Goal: Task Accomplishment & Management: Use online tool/utility

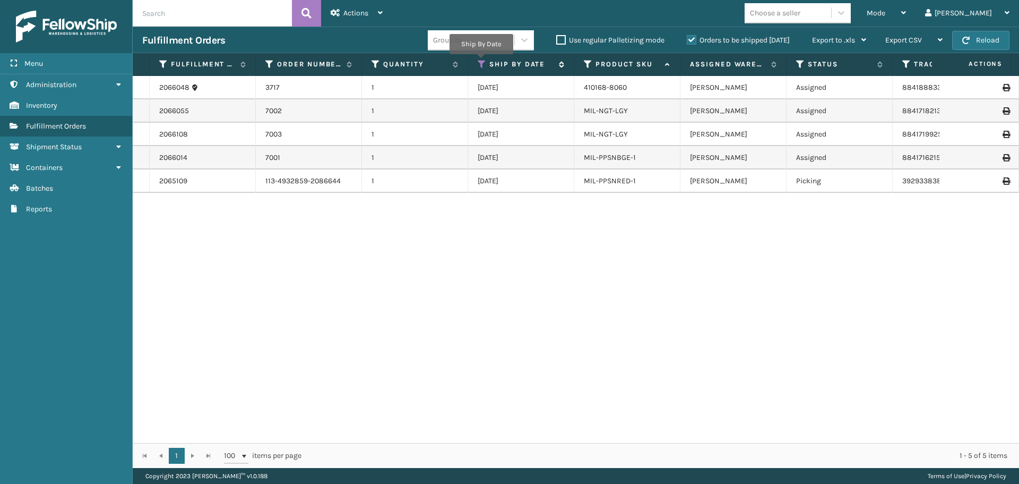
click at [481, 62] on icon at bounding box center [482, 64] width 8 height 10
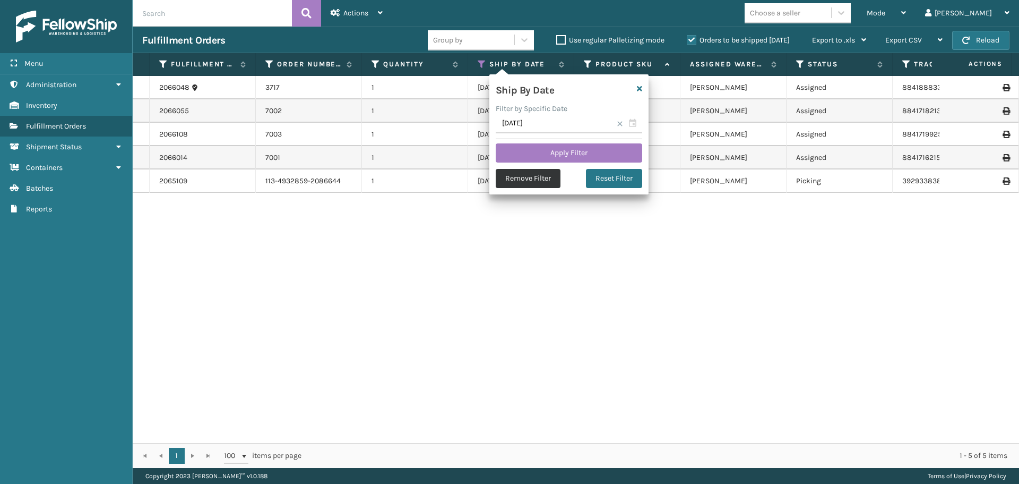
click at [540, 178] on button "Remove Filter" at bounding box center [528, 178] width 65 height 19
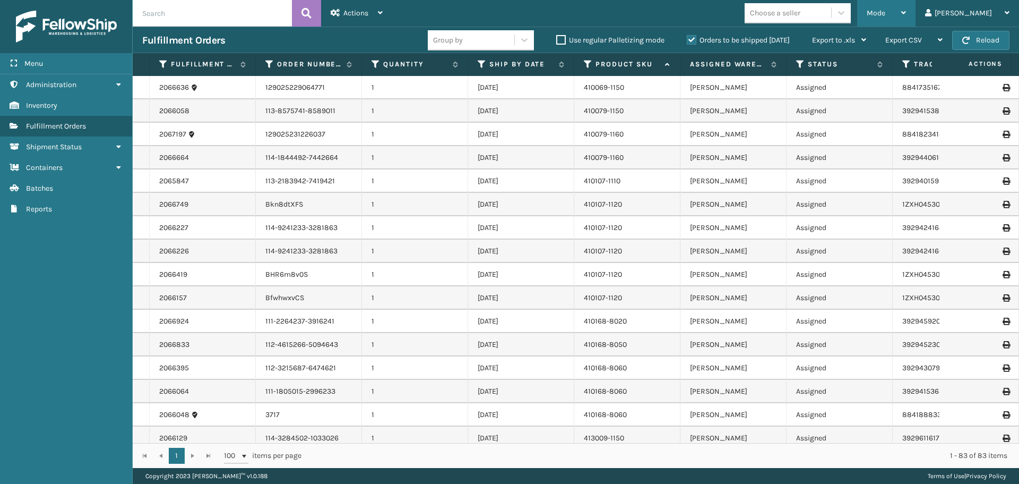
click at [906, 12] on div "Mode" at bounding box center [886, 13] width 39 height 27
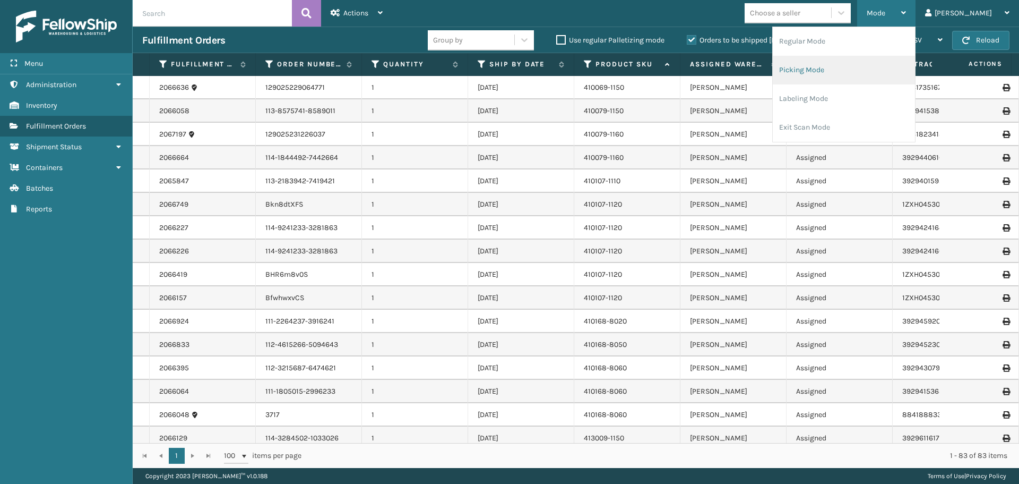
click at [862, 76] on li "Picking Mode" at bounding box center [844, 70] width 142 height 29
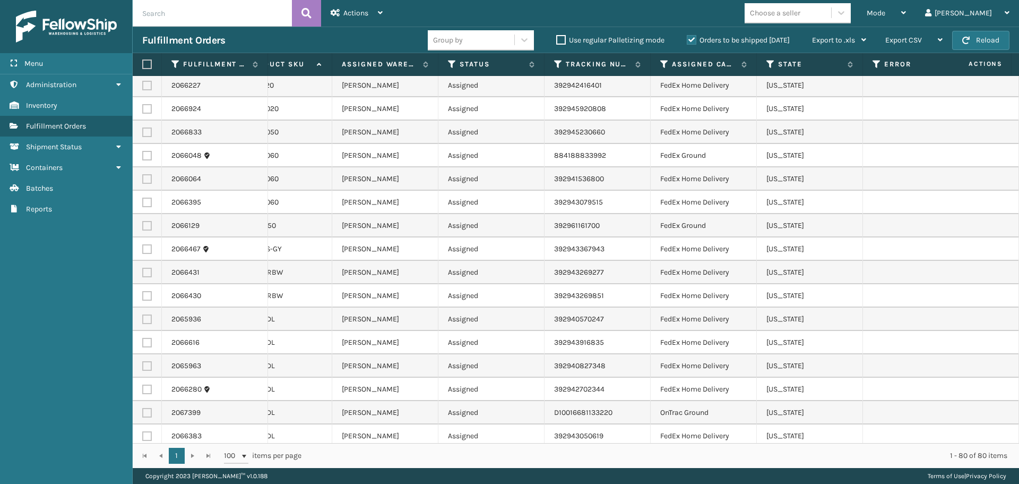
scroll to position [0, 379]
click at [663, 62] on icon at bounding box center [663, 64] width 8 height 10
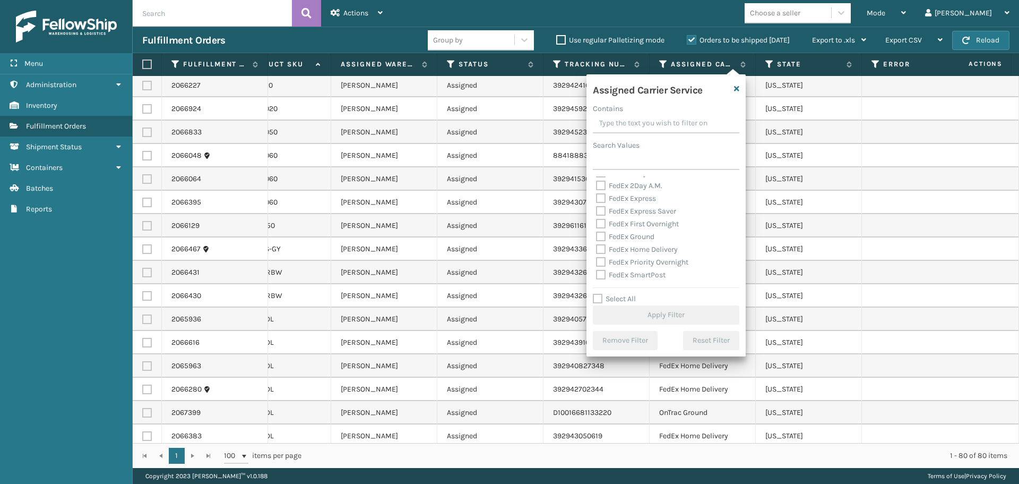
scroll to position [53, 0]
click at [603, 217] on label "FedEx Ground" at bounding box center [625, 218] width 58 height 9
click at [597, 217] on input "FedEx Ground" at bounding box center [596, 215] width 1 height 7
checkbox input "true"
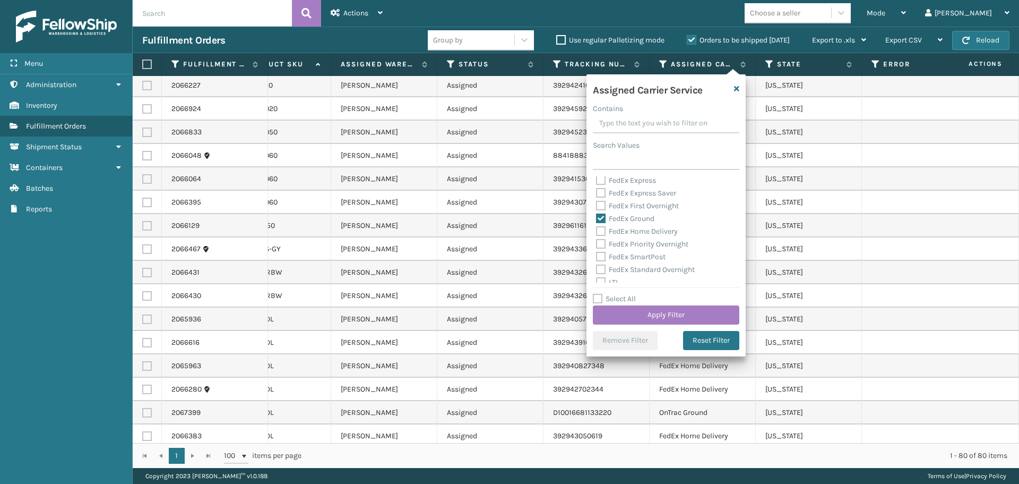
click at [604, 228] on label "FedEx Home Delivery" at bounding box center [637, 231] width 82 height 9
click at [597, 228] on input "FedEx Home Delivery" at bounding box center [596, 228] width 1 height 7
checkbox input "true"
click at [676, 312] on button "Apply Filter" at bounding box center [666, 314] width 147 height 19
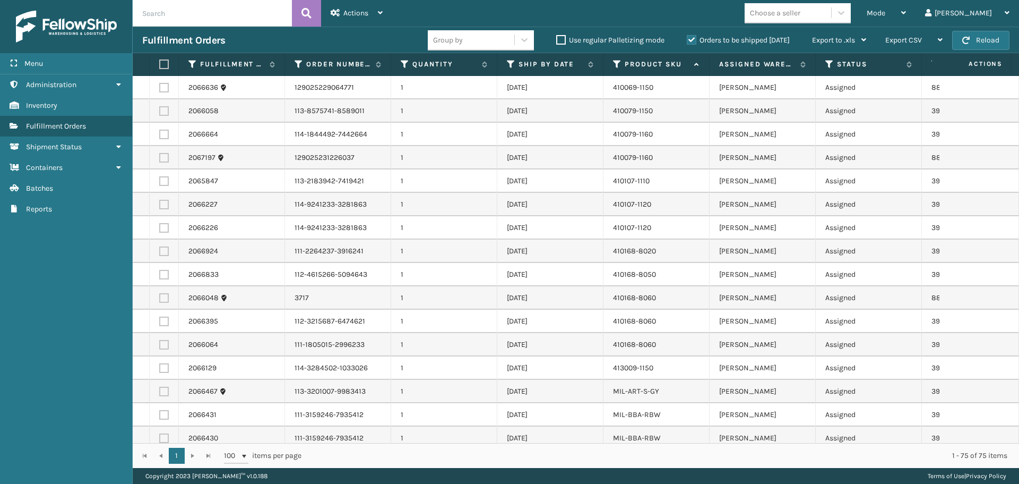
click at [166, 70] on th at bounding box center [164, 64] width 29 height 23
click at [164, 70] on th at bounding box center [164, 64] width 29 height 23
click at [165, 64] on label at bounding box center [162, 64] width 6 height 10
click at [160, 64] on input "checkbox" at bounding box center [159, 64] width 1 height 7
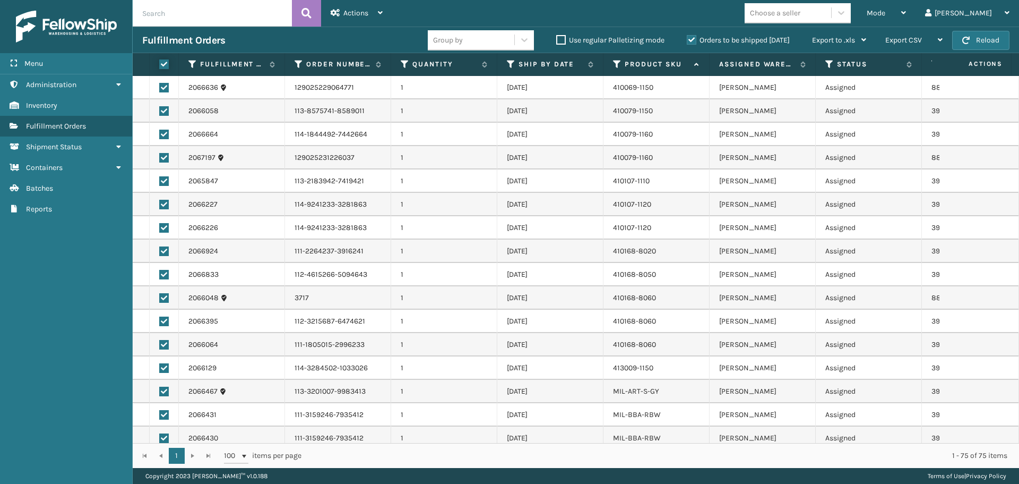
checkbox input "true"
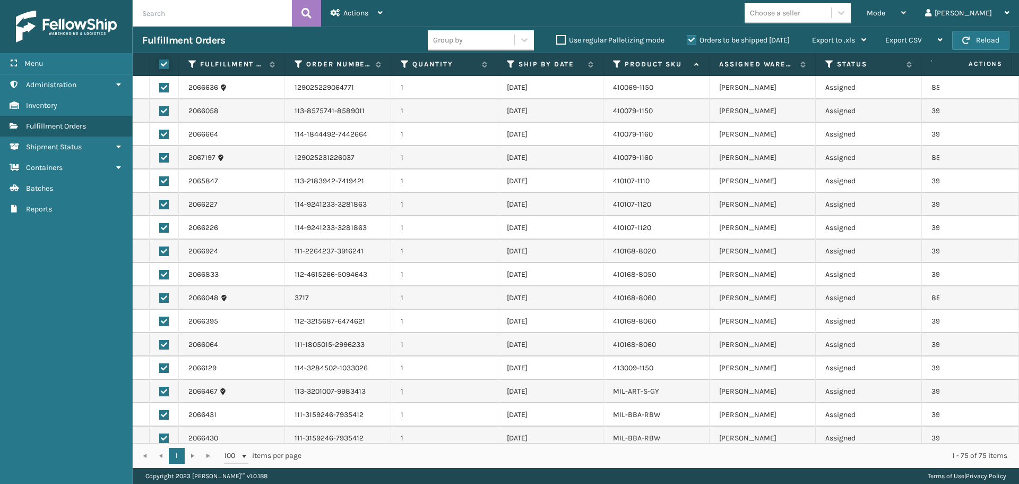
checkbox input "true"
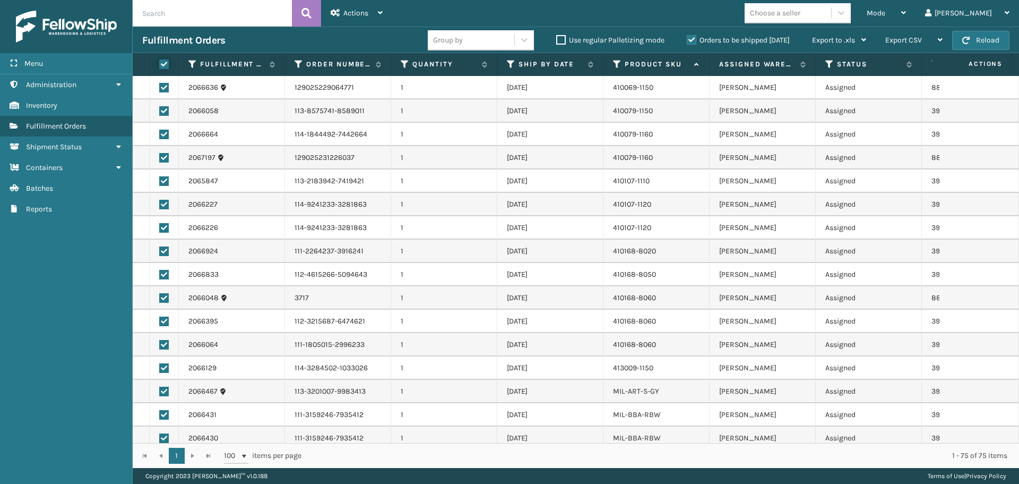
checkbox input "true"
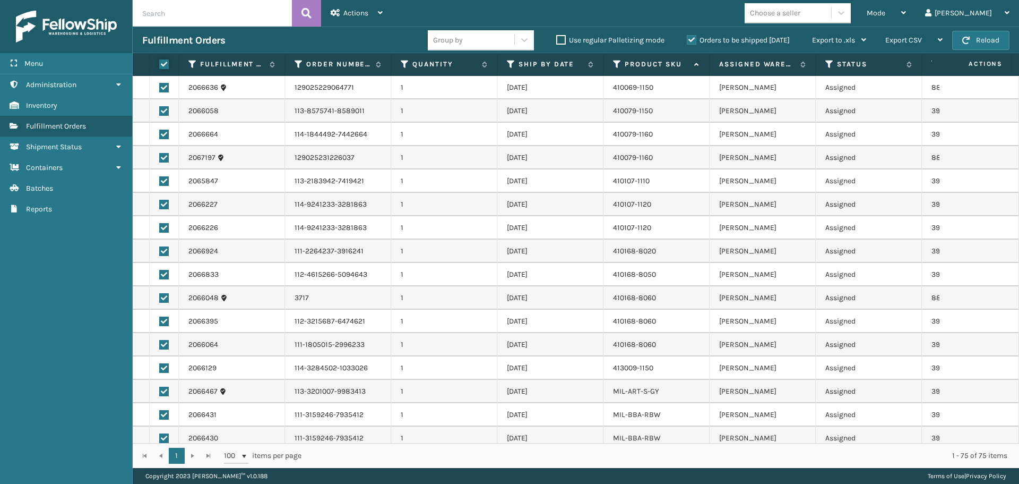
checkbox input "true"
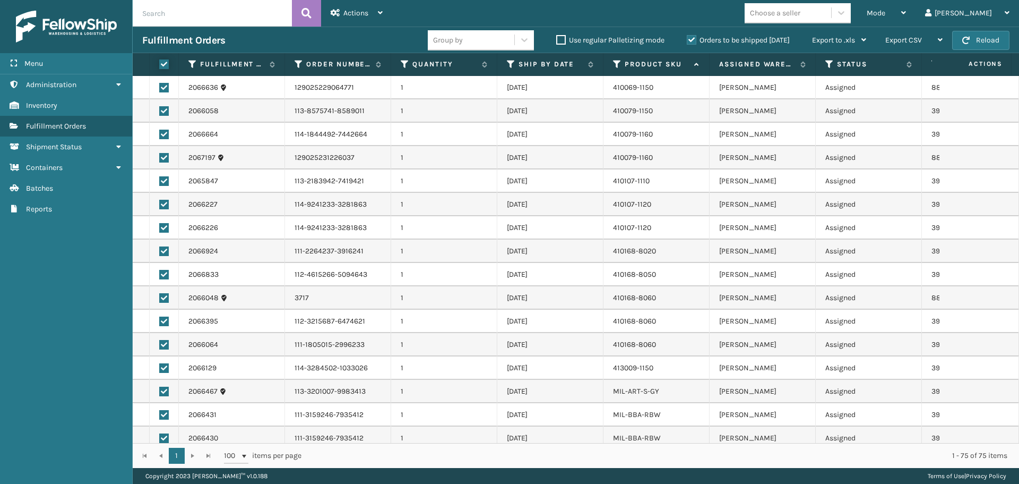
checkbox input "true"
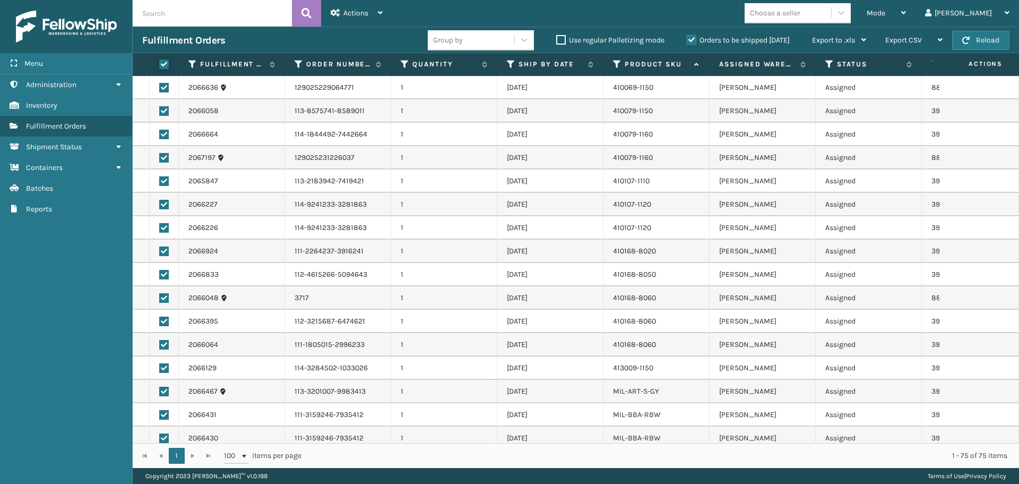
checkbox input "true"
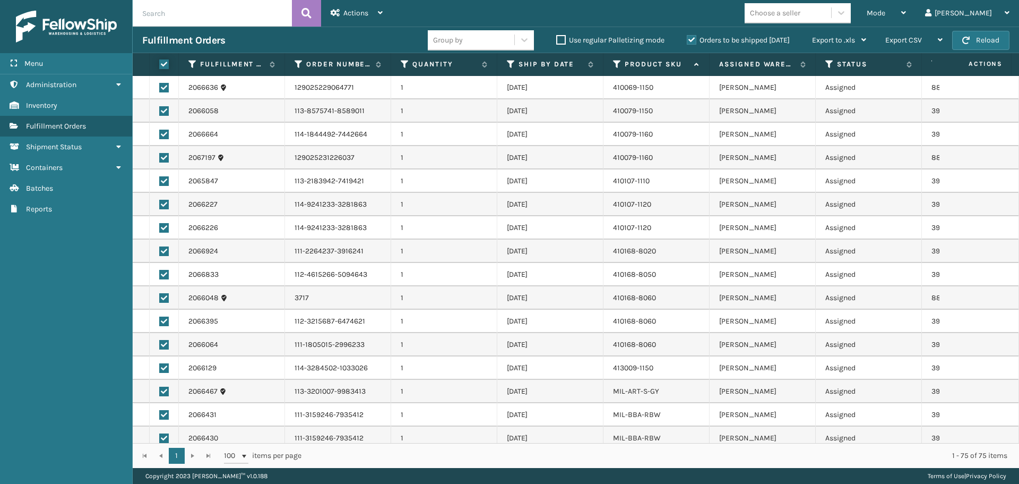
checkbox input "true"
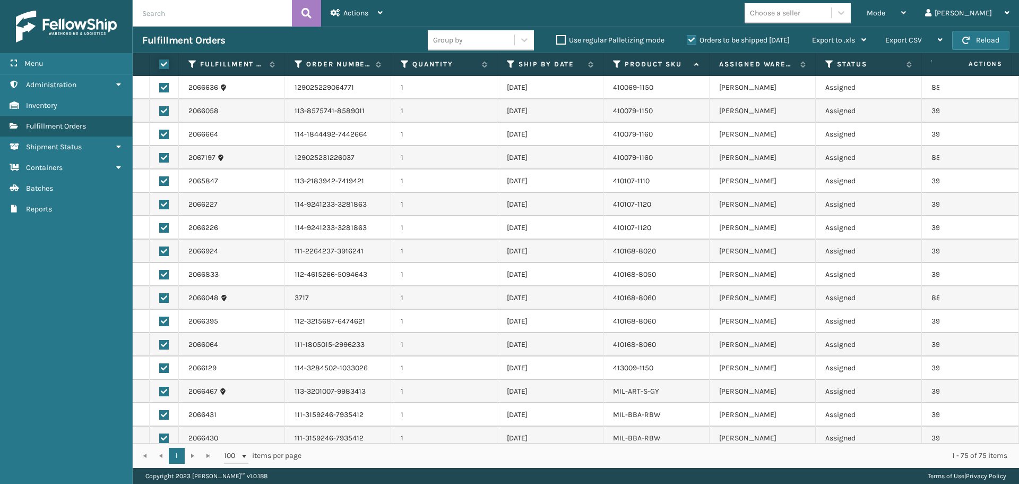
checkbox input "true"
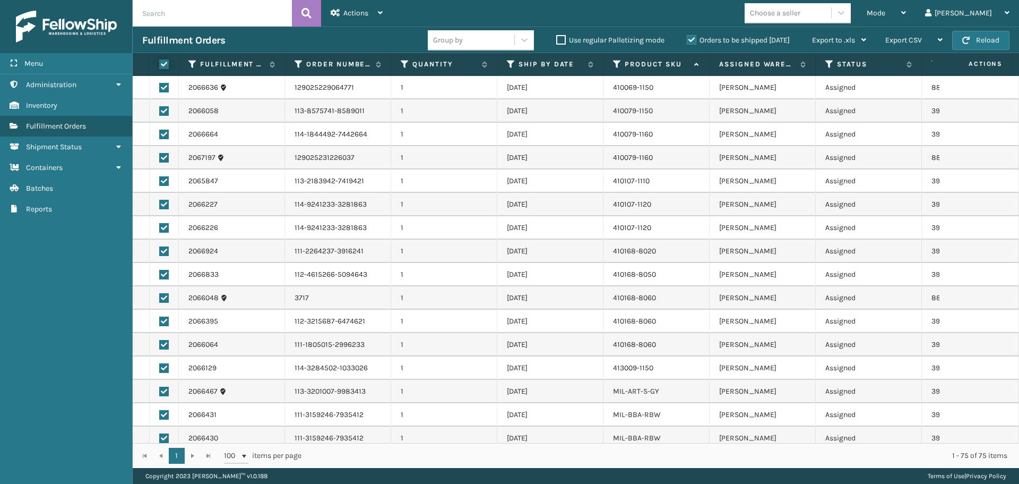
checkbox input "true"
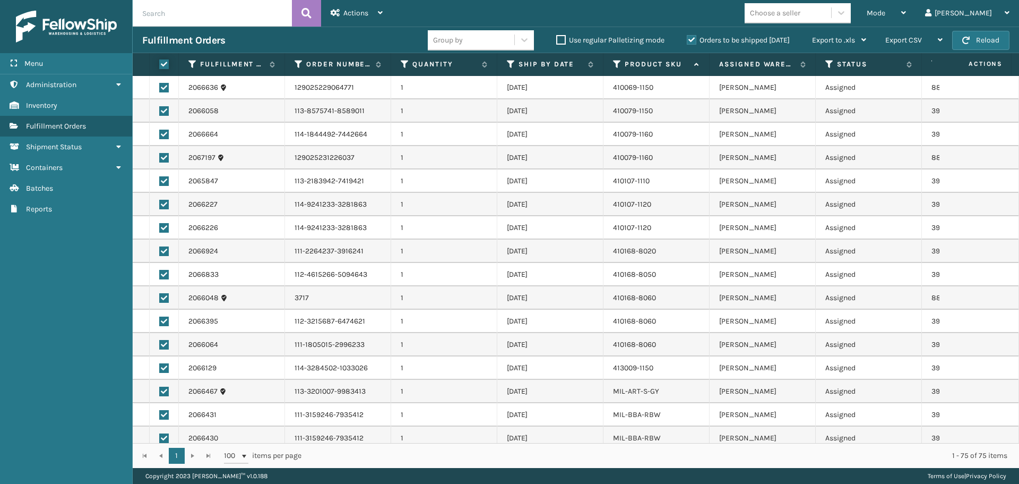
checkbox input "true"
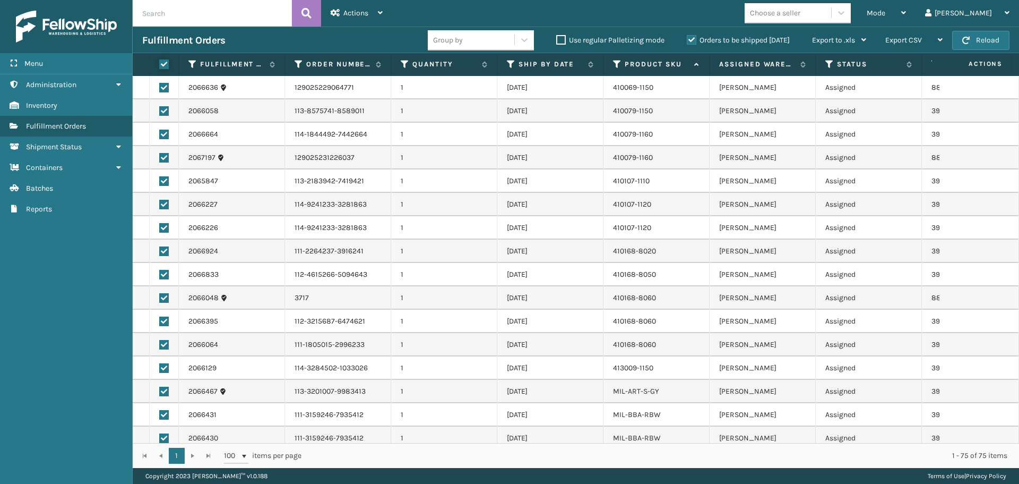
checkbox input "true"
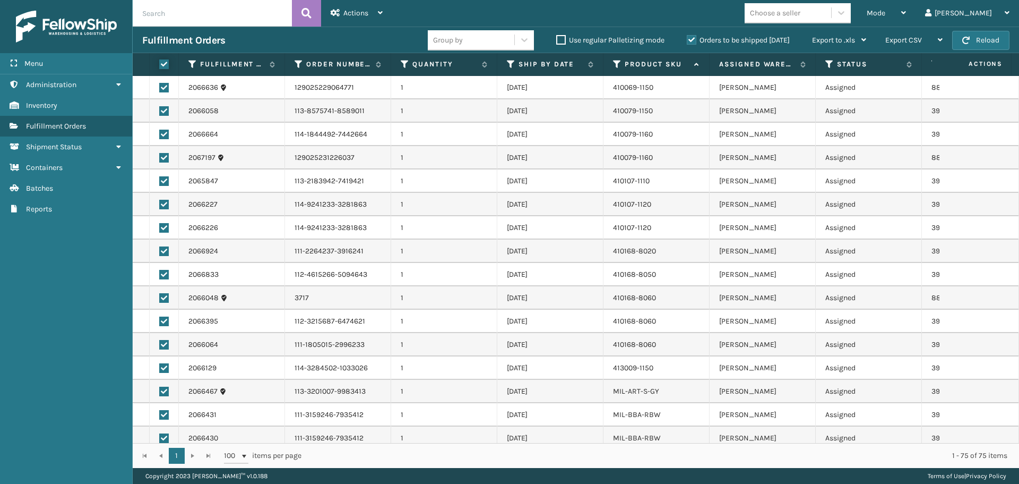
checkbox input "true"
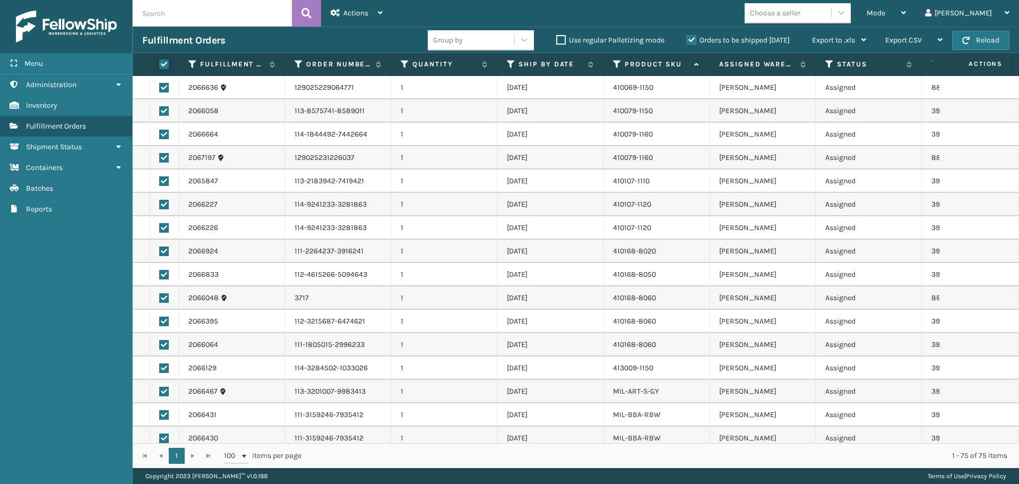
checkbox input "true"
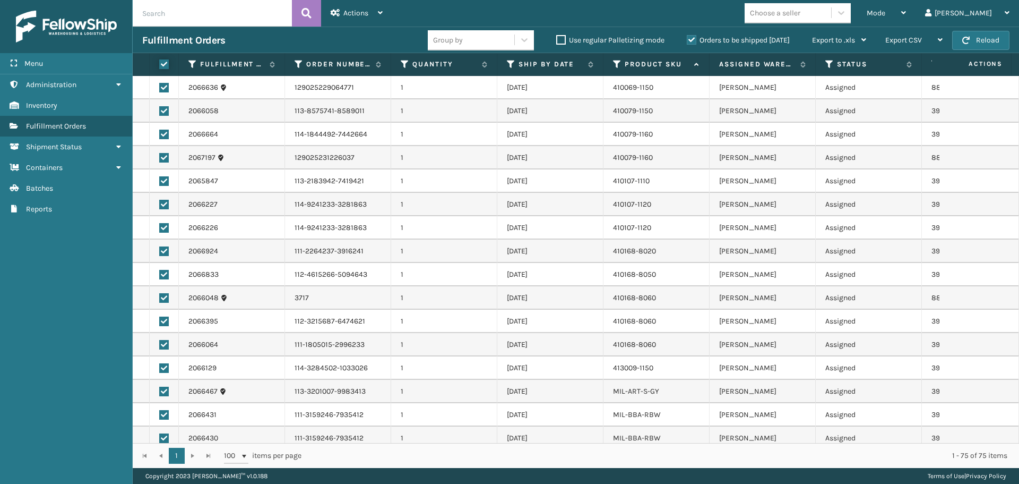
checkbox input "true"
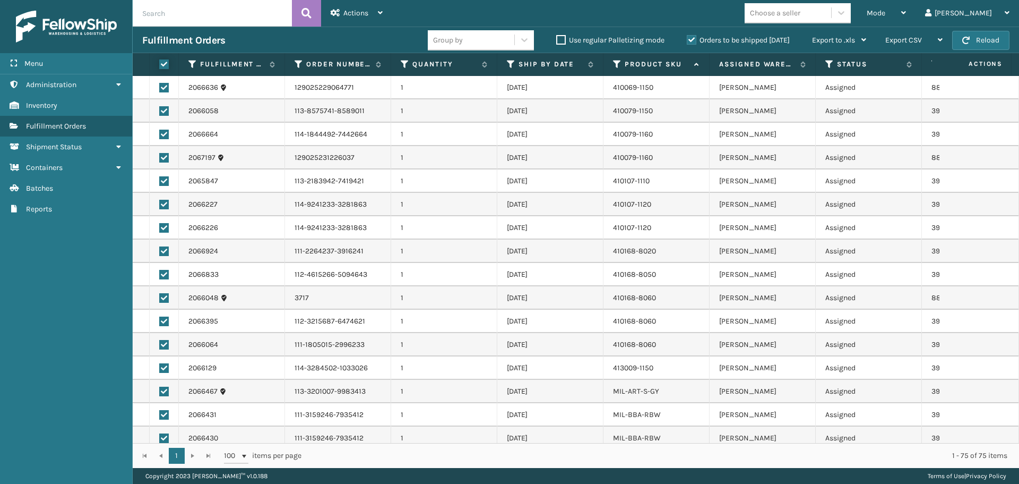
checkbox input "true"
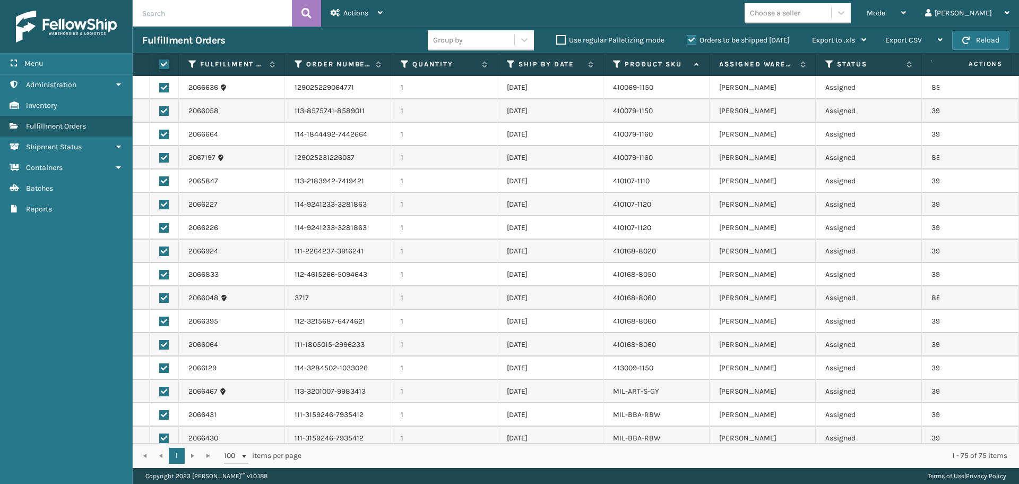
checkbox input "true"
click at [374, 16] on div "Actions" at bounding box center [357, 13] width 52 height 27
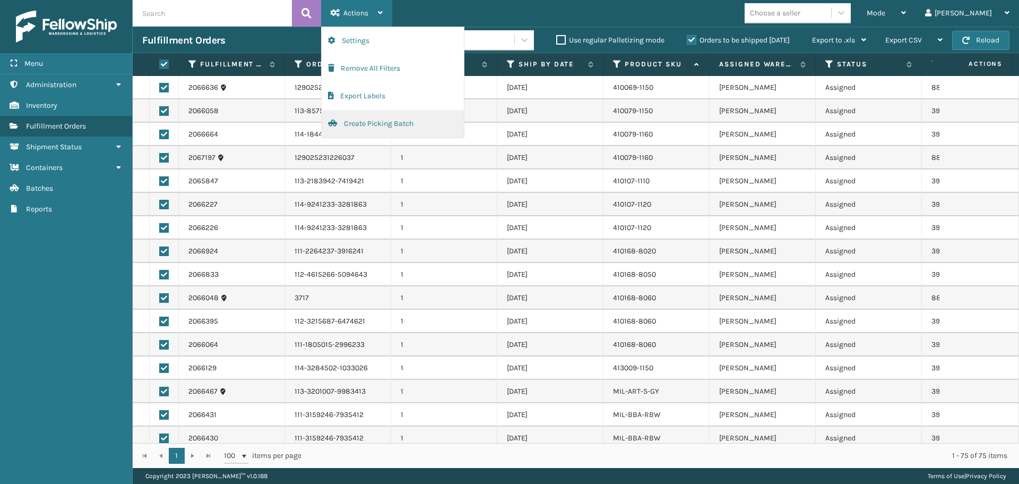
click at [402, 119] on button "Create Picking Batch" at bounding box center [393, 124] width 142 height 28
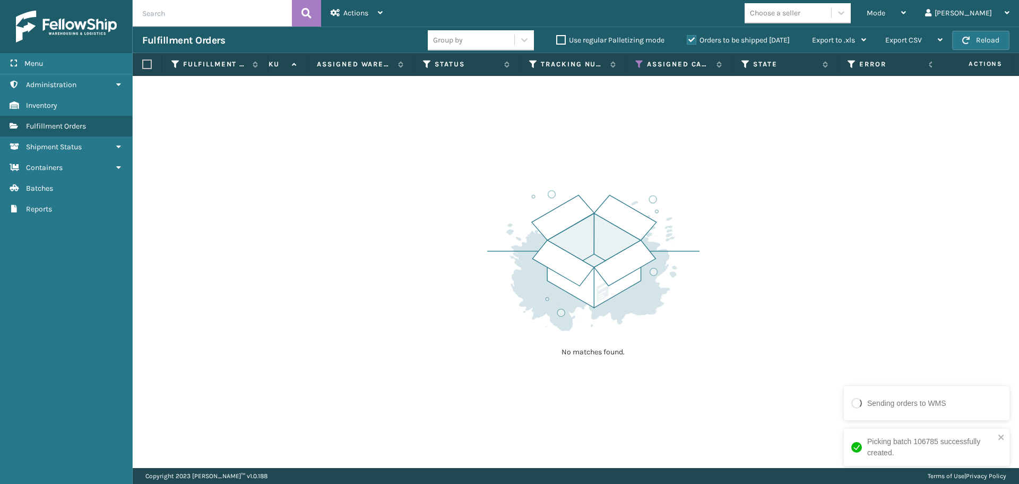
scroll to position [0, 406]
click at [635, 63] on icon at bounding box center [636, 64] width 8 height 10
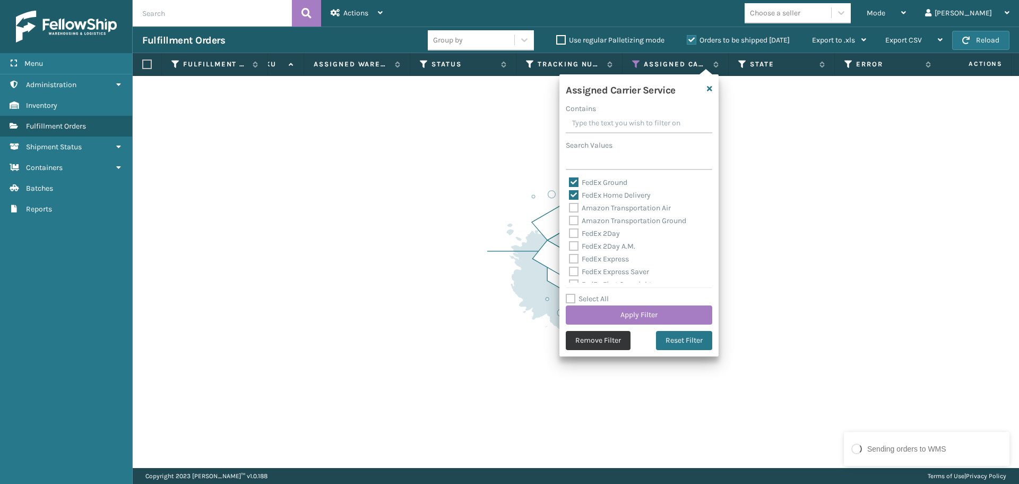
click at [607, 337] on button "Remove Filter" at bounding box center [598, 340] width 65 height 19
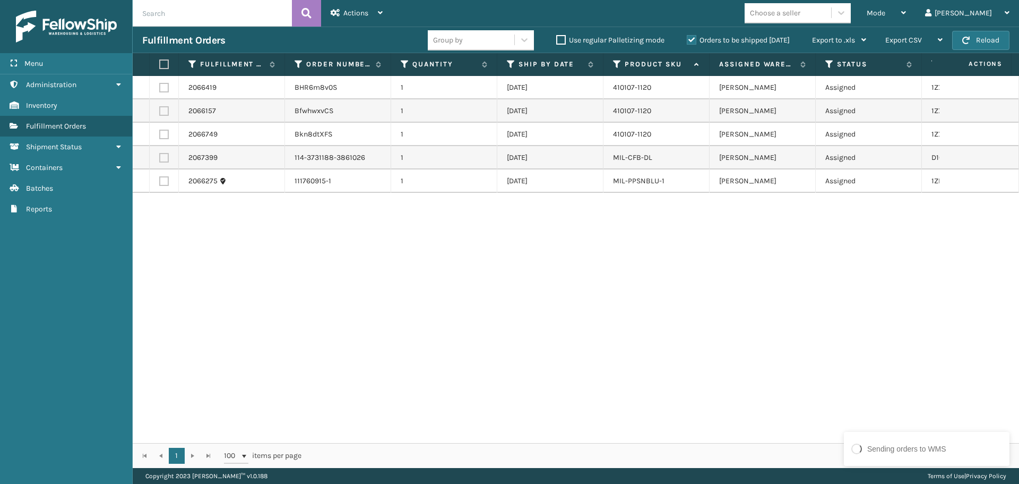
click at [165, 67] on label at bounding box center [162, 64] width 6 height 10
click at [160, 67] on input "checkbox" at bounding box center [159, 64] width 1 height 7
checkbox input "true"
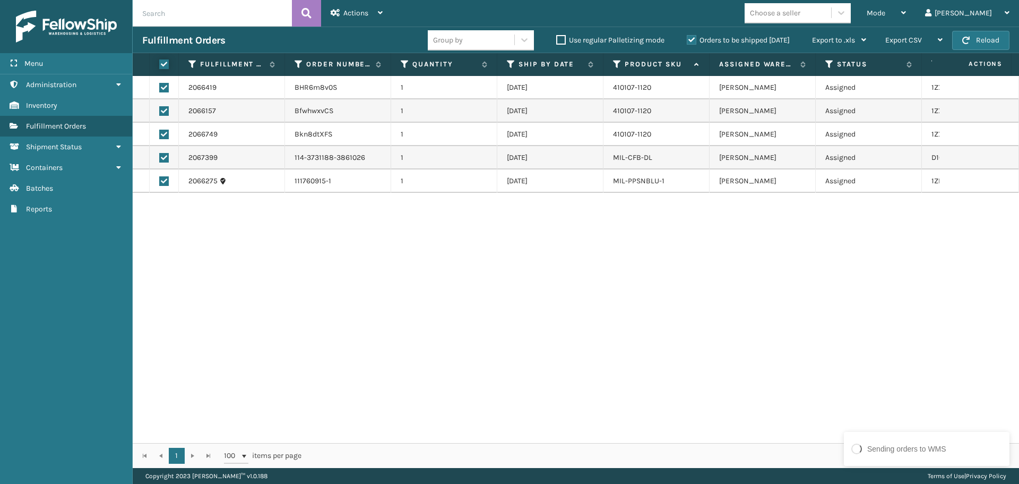
checkbox input "true"
click at [377, 12] on div "Actions" at bounding box center [357, 13] width 52 height 27
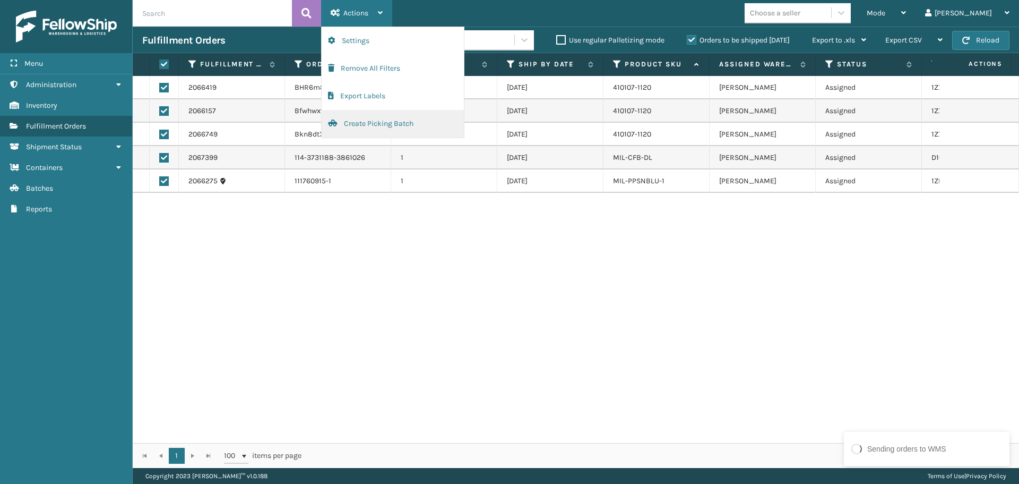
click at [372, 127] on button "Create Picking Batch" at bounding box center [393, 124] width 142 height 28
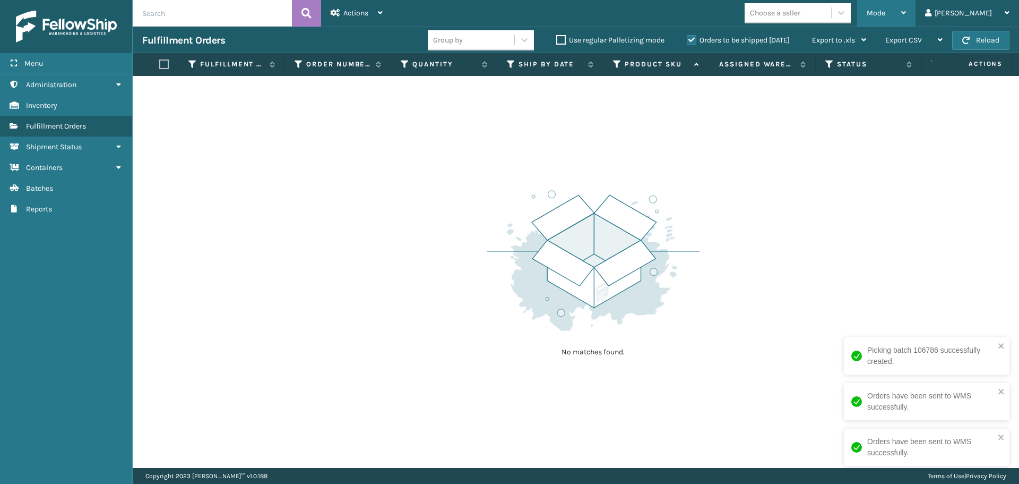
click at [906, 19] on div "Mode" at bounding box center [886, 13] width 39 height 27
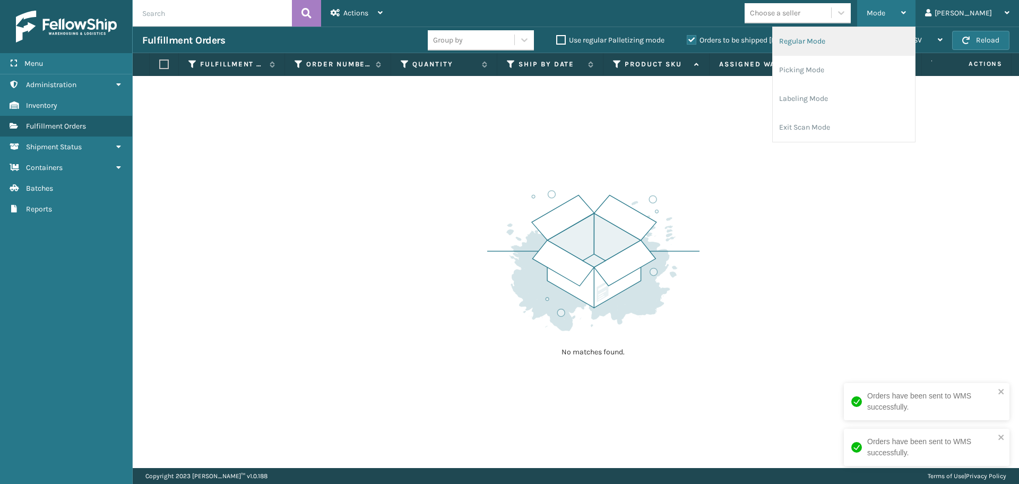
click at [844, 46] on li "Regular Mode" at bounding box center [844, 41] width 142 height 29
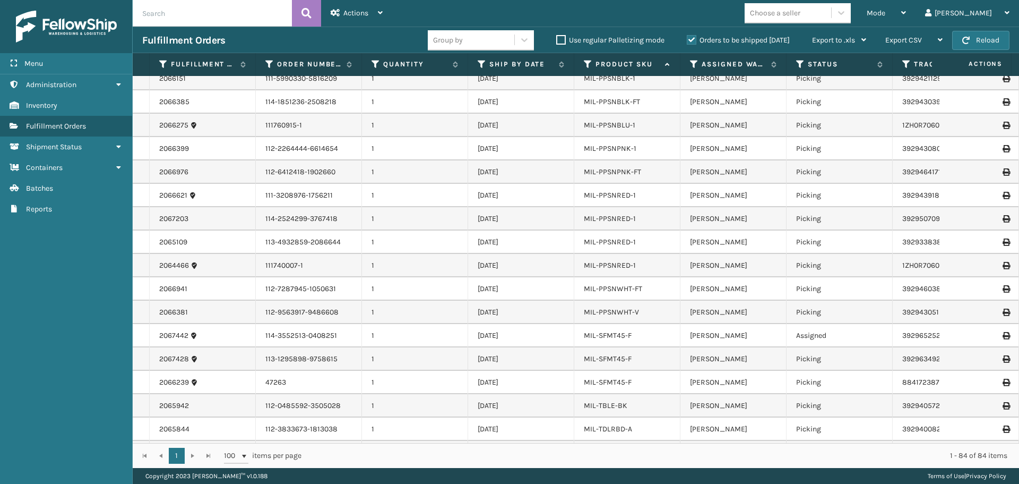
scroll to position [1614, 0]
